Goal: Information Seeking & Learning: Find specific fact

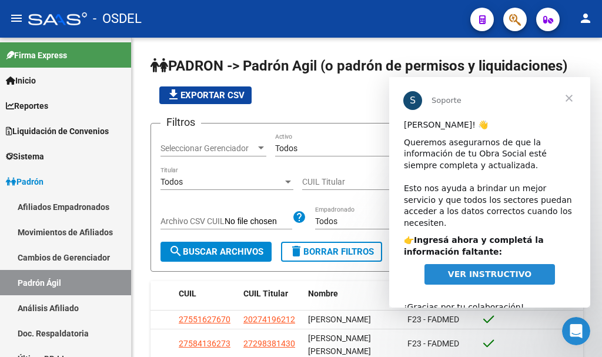
click at [525, 19] on button "button" at bounding box center [516, 20] width 24 height 24
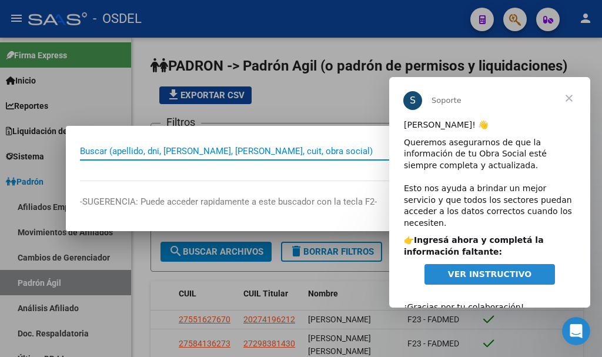
click at [285, 153] on input "Buscar (apellido, dni, [PERSON_NAME], [PERSON_NAME], cuit, obra social)" at bounding box center [295, 151] width 430 height 11
paste input "27-22858505-5"
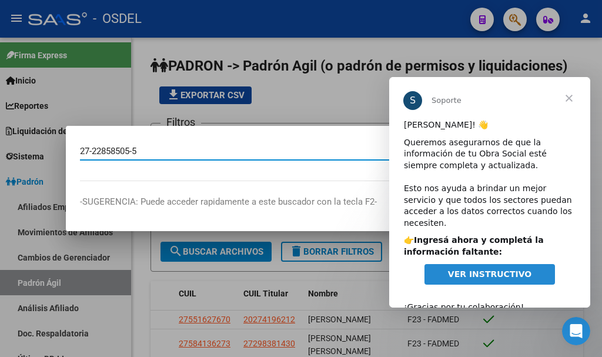
click at [212, 146] on input "27-22858505-5" at bounding box center [295, 151] width 430 height 11
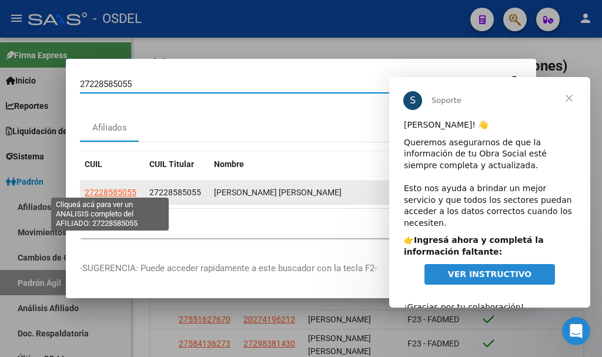
click at [127, 191] on span "27228585055" at bounding box center [111, 192] width 52 height 9
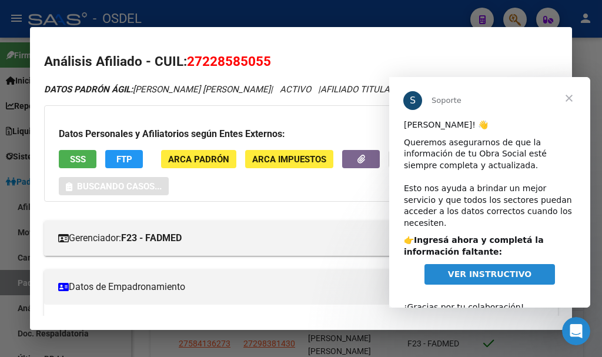
click at [87, 162] on button "SSS" at bounding box center [78, 159] width 38 height 18
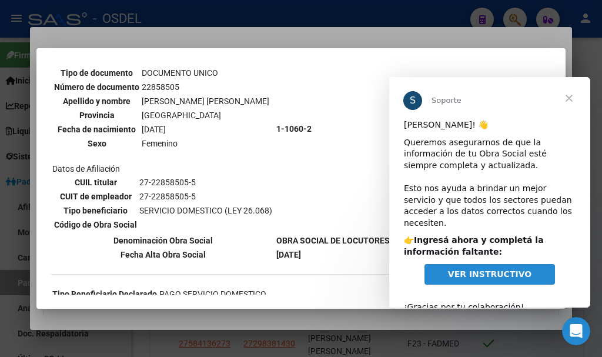
scroll to position [225, 0]
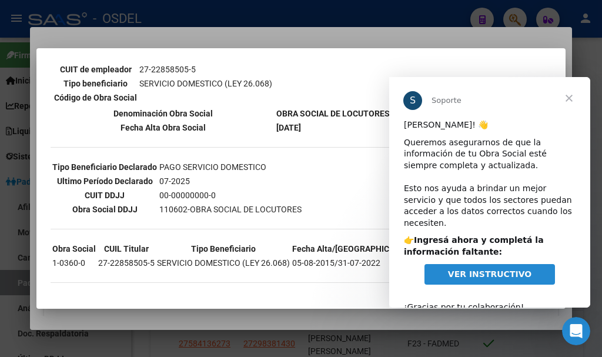
click at [118, 35] on div at bounding box center [301, 178] width 602 height 357
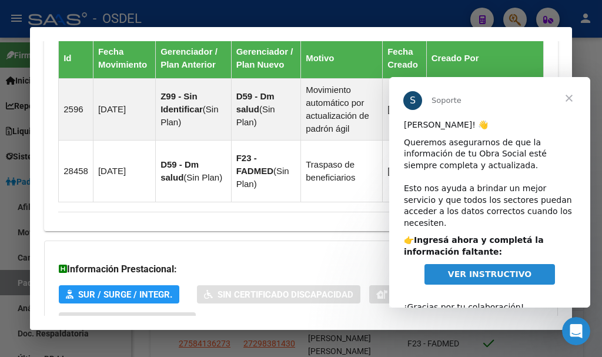
scroll to position [928, 0]
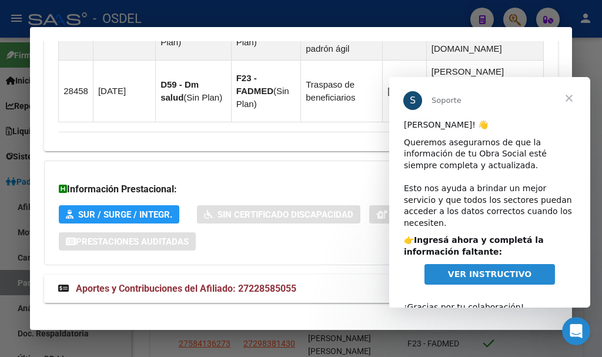
click at [141, 283] on span "Aportes y Contribuciones del Afiliado: 27228585055" at bounding box center [186, 288] width 221 height 11
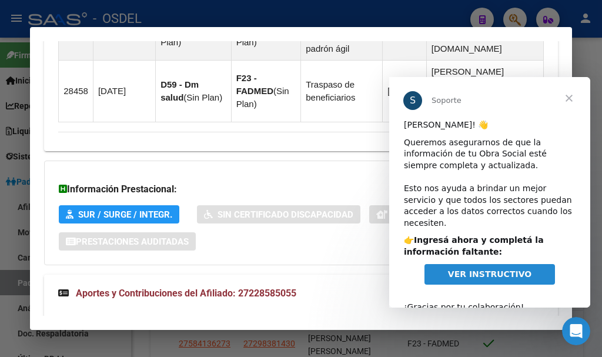
scroll to position [1056, 0]
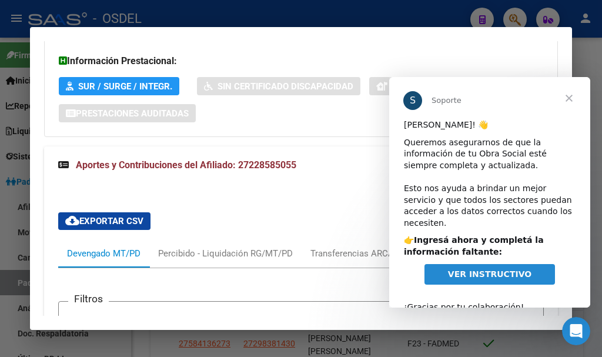
click at [317, 8] on div at bounding box center [301, 178] width 602 height 357
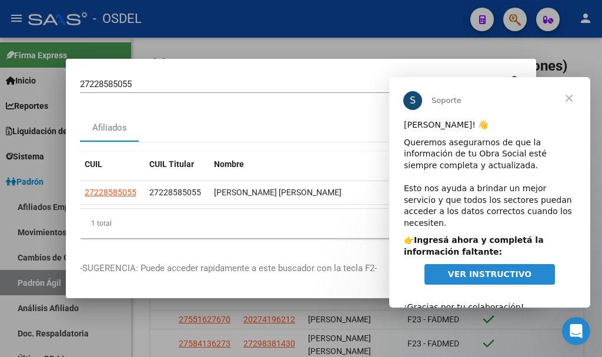
click at [566, 99] on span "Cerrar" at bounding box center [569, 98] width 42 height 42
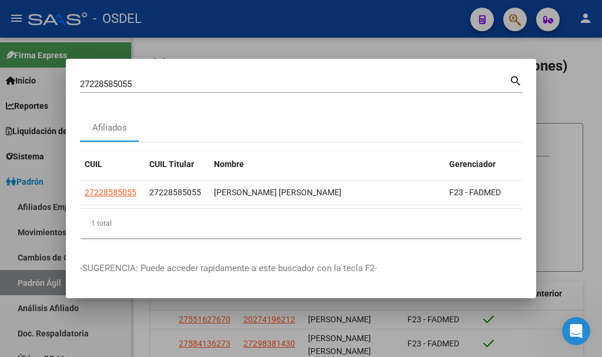
drag, startPoint x: 177, startPoint y: 72, endPoint x: 154, endPoint y: 78, distance: 23.7
click at [154, 78] on div "27228585055 Buscar (apellido, dni, cuil, [PERSON_NAME], cuit, obra social)" at bounding box center [295, 84] width 430 height 18
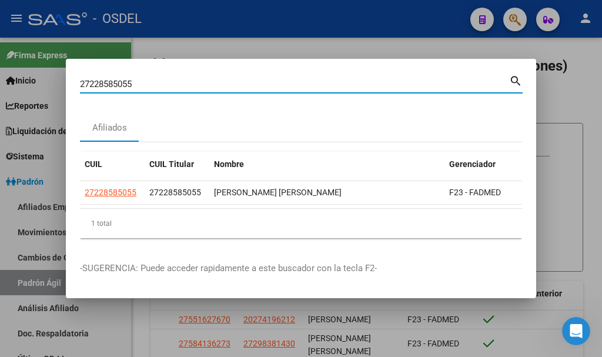
drag, startPoint x: 81, startPoint y: 81, endPoint x: 168, endPoint y: 84, distance: 87.7
click at [168, 84] on input "27228585055" at bounding box center [295, 84] width 430 height 11
paste input "9084193"
type input "29084193"
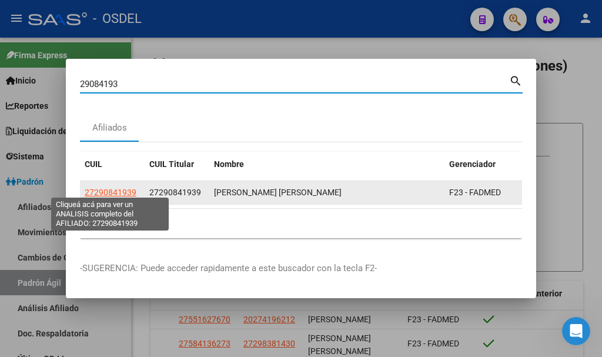
click at [116, 191] on span "27290841939" at bounding box center [111, 192] width 52 height 9
type textarea "27290841939"
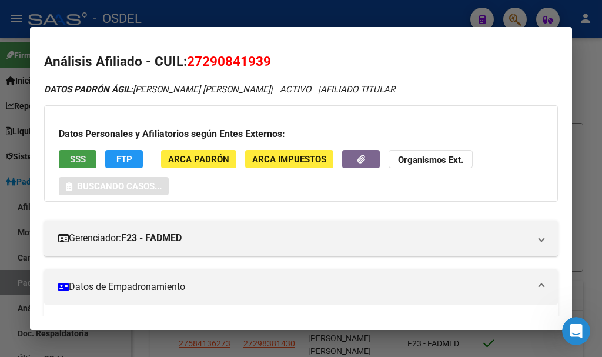
click at [81, 155] on span "SSS" at bounding box center [78, 159] width 16 height 11
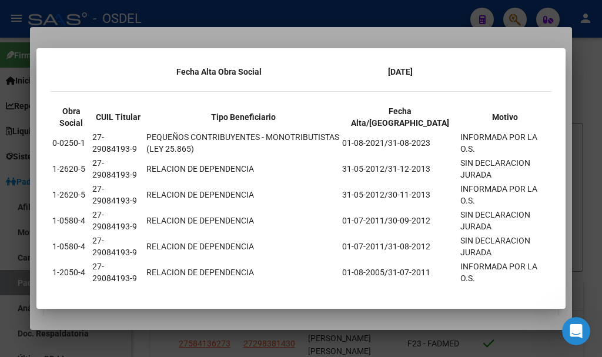
scroll to position [296, 0]
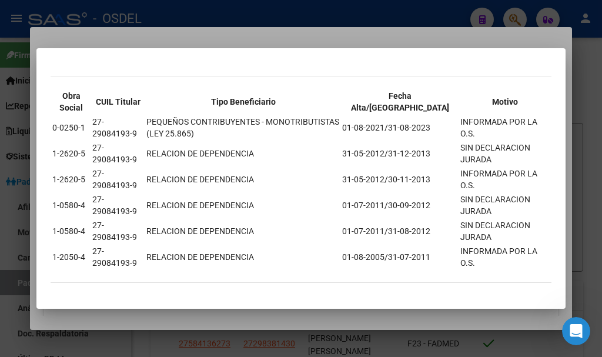
click at [137, 37] on div at bounding box center [301, 178] width 602 height 357
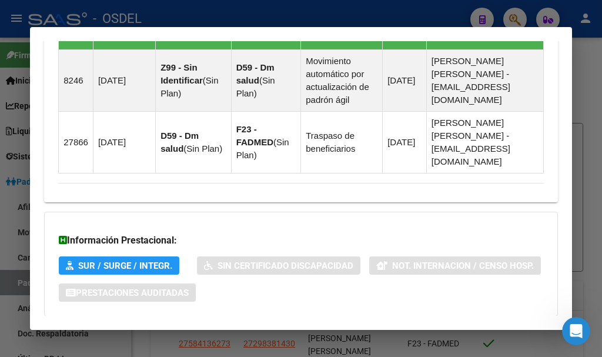
scroll to position [941, 0]
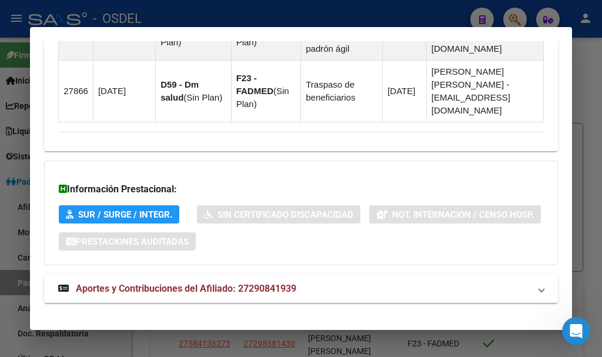
click at [167, 283] on span "Aportes y Contribuciones del Afiliado: 27290841939" at bounding box center [186, 288] width 221 height 11
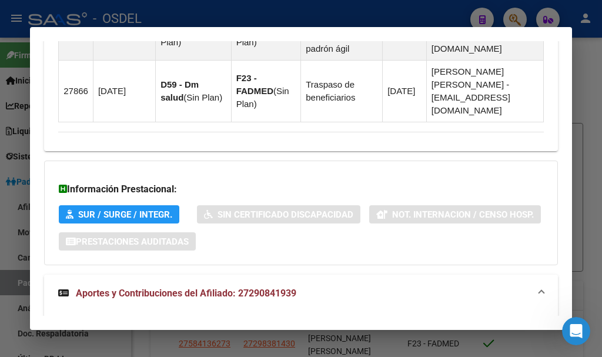
click at [167, 288] on span "Aportes y Contribuciones del Afiliado: 27290841939" at bounding box center [186, 293] width 221 height 11
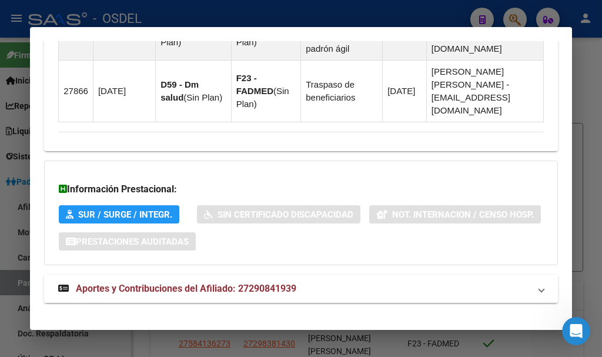
click at [149, 283] on span "Aportes y Contribuciones del Afiliado: 27290841939" at bounding box center [186, 288] width 221 height 11
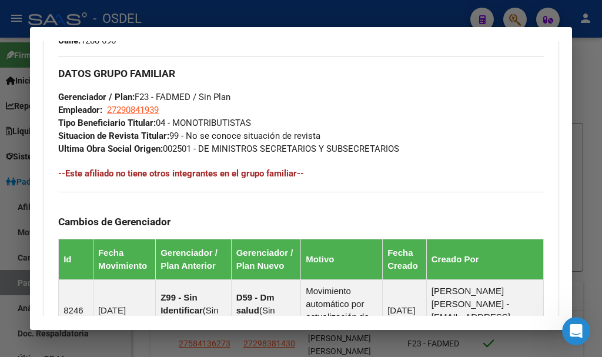
scroll to position [648, 0]
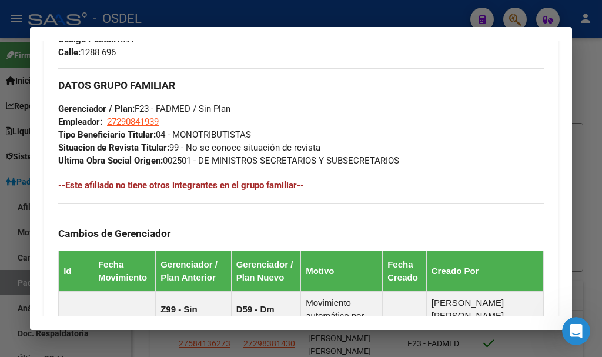
drag, startPoint x: 109, startPoint y: 120, endPoint x: 197, endPoint y: 124, distance: 87.8
click at [197, 124] on div "DATOS GRUPO FAMILIAR Gerenciador / Plan: F23 - FADMED / Sin Plan Empleador: 272…" at bounding box center [301, 117] width 486 height 99
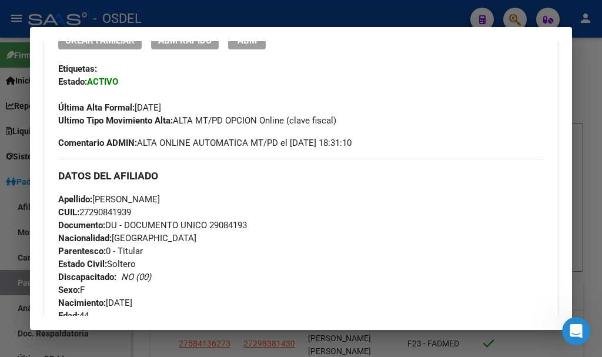
scroll to position [295, 0]
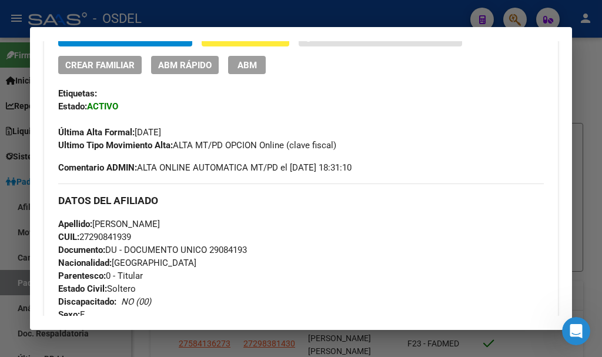
drag, startPoint x: 84, startPoint y: 235, endPoint x: 162, endPoint y: 235, distance: 78.3
click at [162, 235] on div "Apellido: [PERSON_NAME]: 27290841939 Documento: DU - DOCUMENTO UNICO 29084193 N…" at bounding box center [301, 282] width 486 height 129
copy span "27290841939"
